Goal: Task Accomplishment & Management: Manage account settings

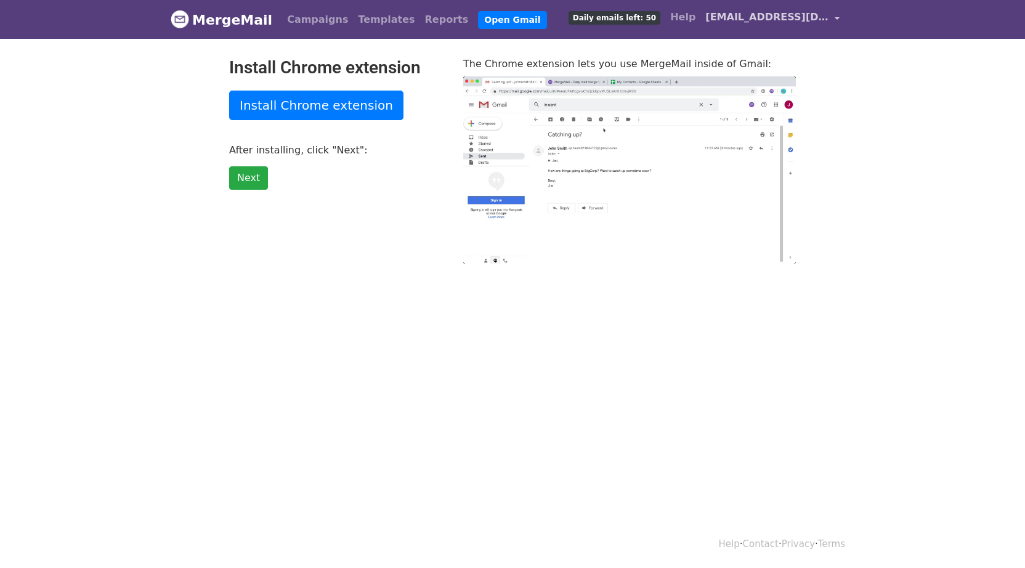
click at [719, 25] on link "[EMAIL_ADDRESS][DOMAIN_NAME]" at bounding box center [772, 19] width 144 height 29
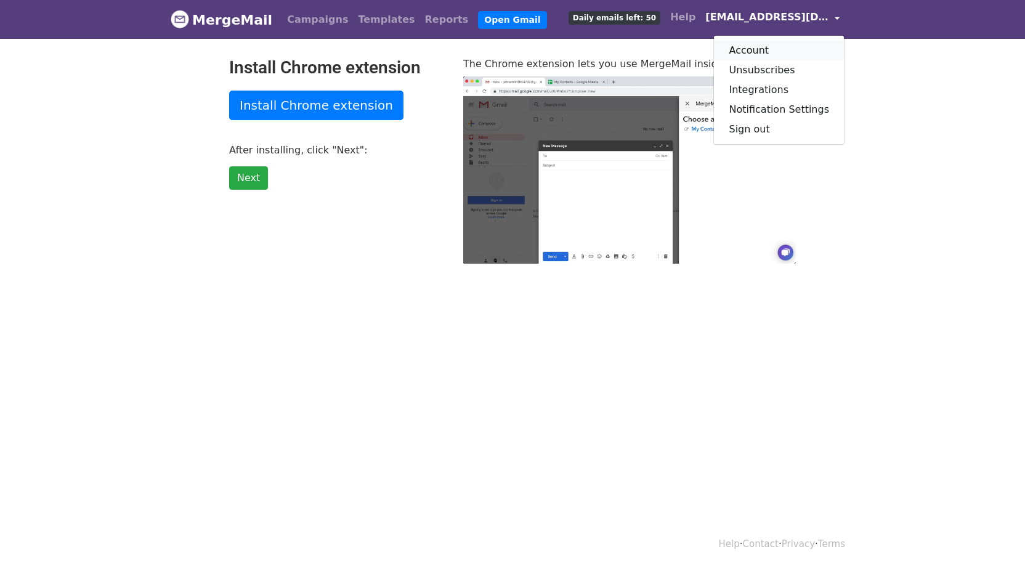
click at [755, 55] on link "Account" at bounding box center [779, 51] width 130 height 20
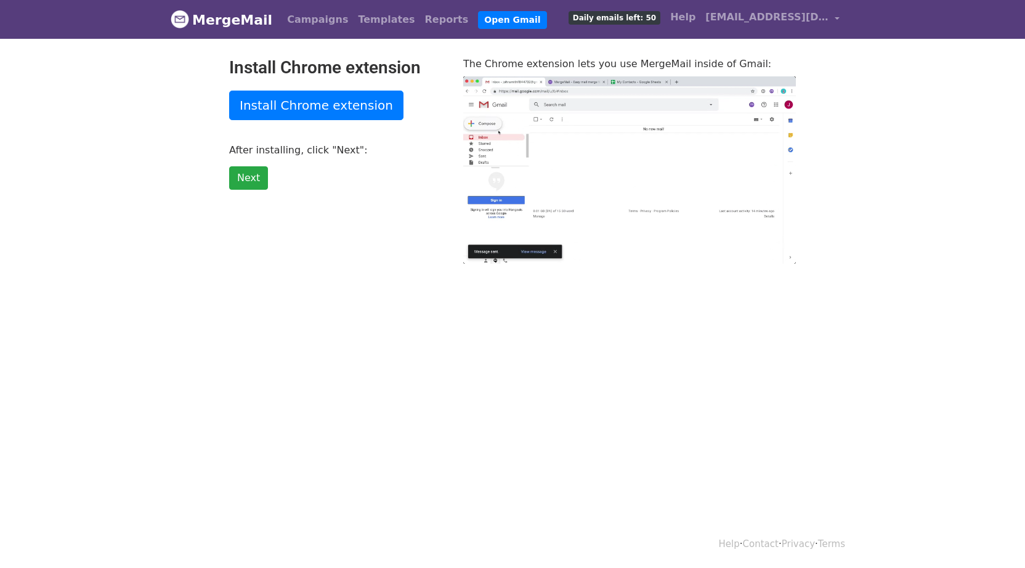
type input "35.11"
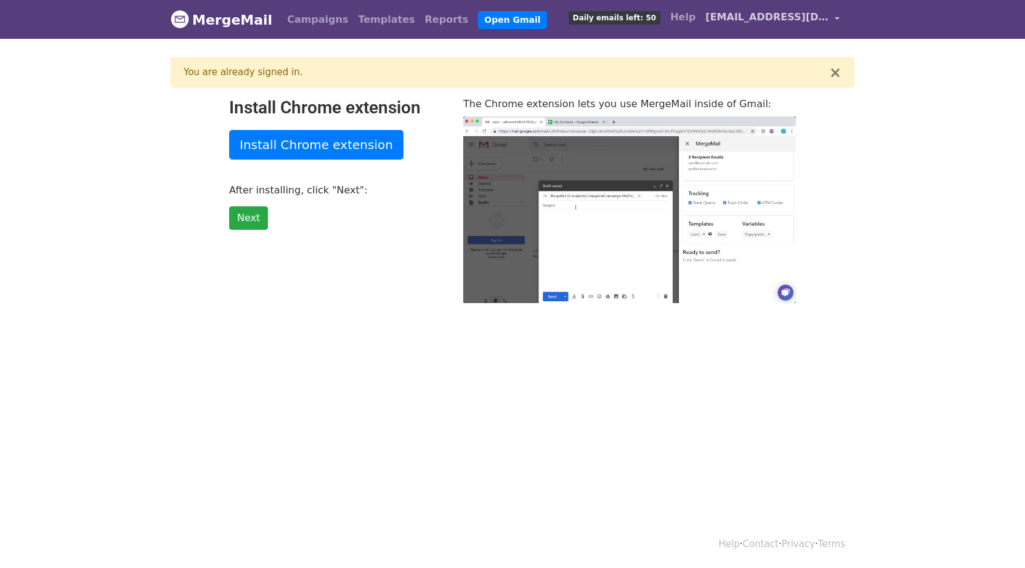
click at [722, 18] on span "[EMAIL_ADDRESS][DOMAIN_NAME]" at bounding box center [766, 17] width 123 height 15
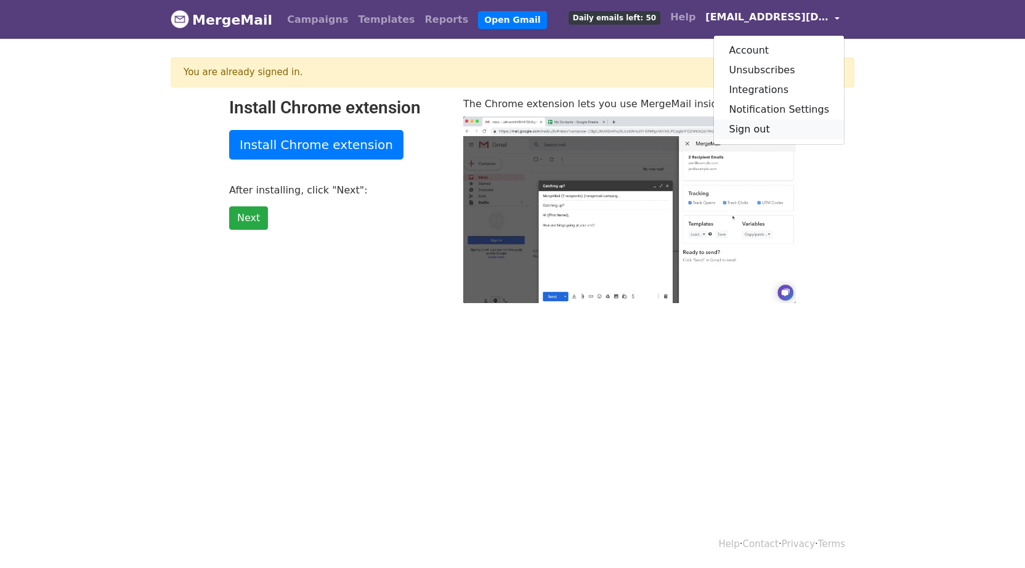
click at [731, 129] on link "Sign out" at bounding box center [779, 129] width 130 height 20
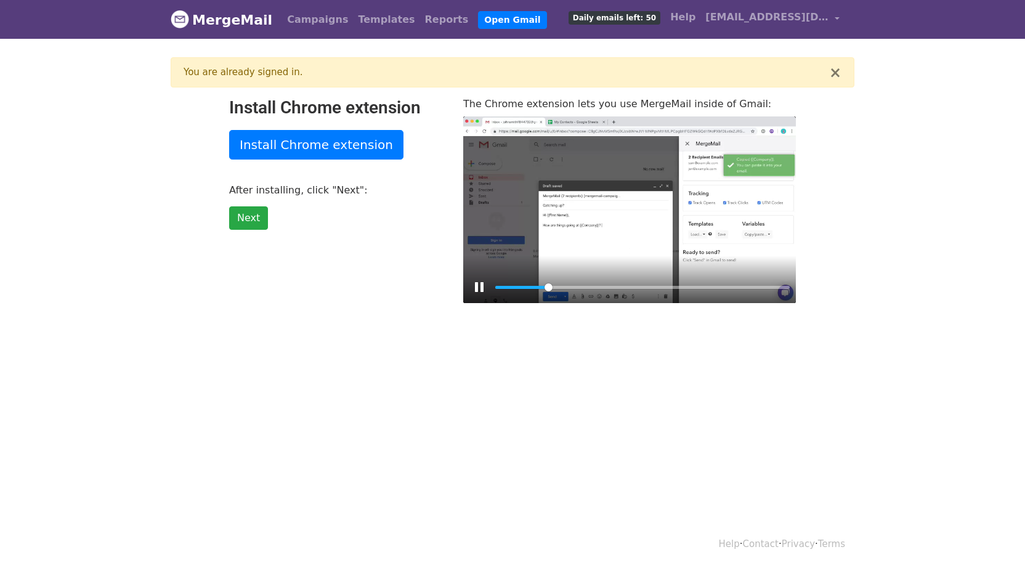
type input "18.06"
